Goal: Task Accomplishment & Management: Manage account settings

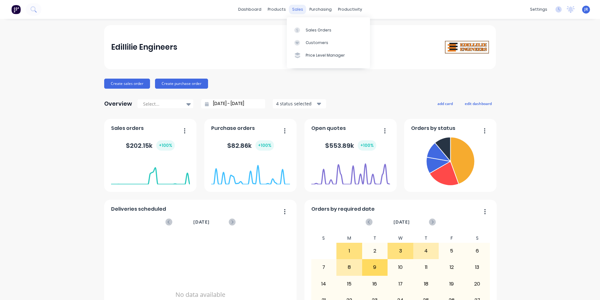
click at [296, 11] on div "sales" at bounding box center [297, 9] width 17 height 9
click at [310, 32] on div "Sales Orders" at bounding box center [319, 30] width 26 height 6
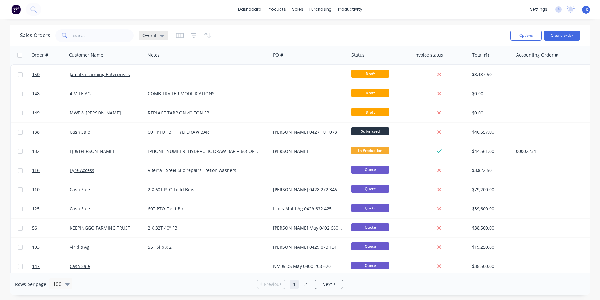
click at [158, 36] on div "Overall" at bounding box center [154, 36] width 22 height 6
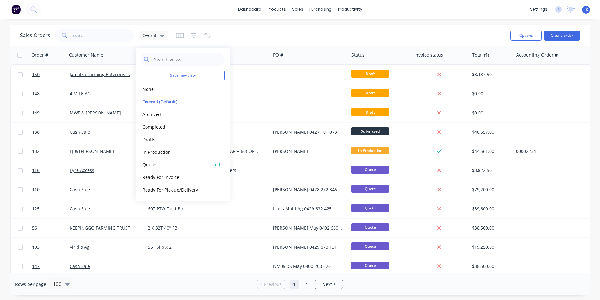
click at [181, 164] on button "Quotes" at bounding box center [177, 164] width 72 height 7
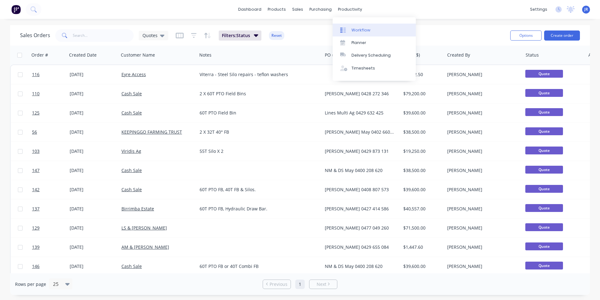
click at [353, 29] on div "Workflow" at bounding box center [361, 30] width 19 height 6
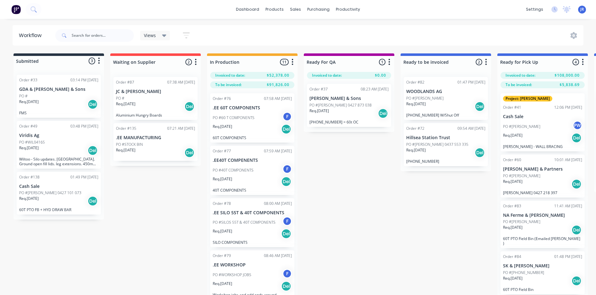
click at [51, 191] on p "PO #[PERSON_NAME] 0427 101 073" at bounding box center [50, 193] width 62 height 6
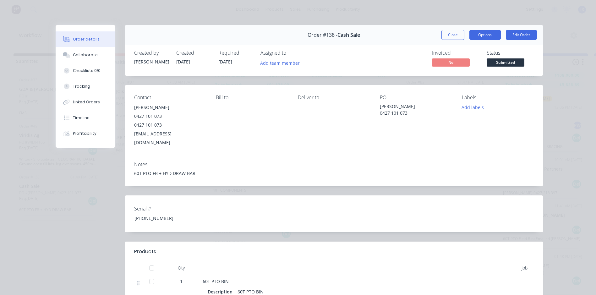
click at [486, 35] on button "Options" at bounding box center [484, 35] width 31 height 10
click at [331, 115] on div "Deliver to" at bounding box center [334, 121] width 72 height 52
click at [517, 35] on button "Edit Order" at bounding box center [521, 35] width 31 height 10
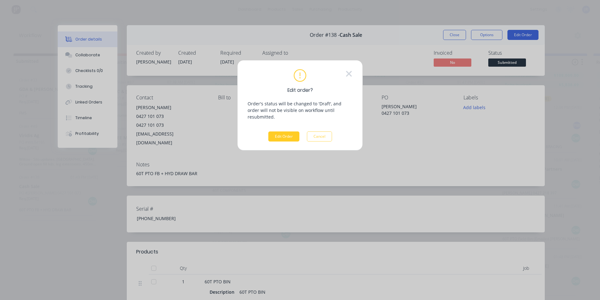
click at [288, 131] on button "Edit Order" at bounding box center [284, 136] width 31 height 10
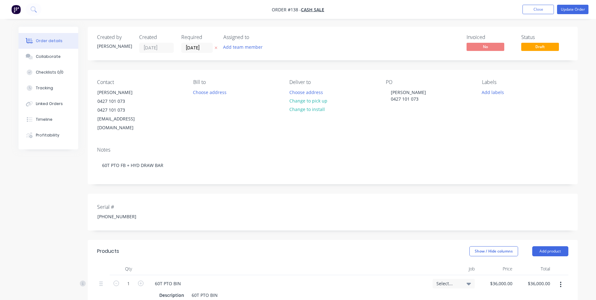
drag, startPoint x: 390, startPoint y: 12, endPoint x: 378, endPoint y: 12, distance: 12.2
click at [378, 12] on nav "Order #138 - Cash Sale Add product Close Update Order" at bounding box center [298, 9] width 596 height 19
